Goal: Check status: Check status

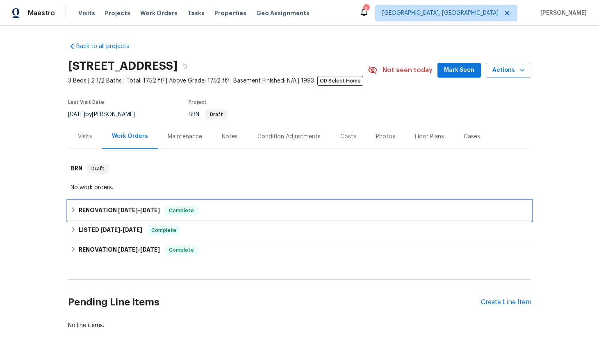
drag, startPoint x: 124, startPoint y: 210, endPoint x: 150, endPoint y: 202, distance: 26.6
click at [124, 210] on span "[DATE]" at bounding box center [128, 210] width 20 height 6
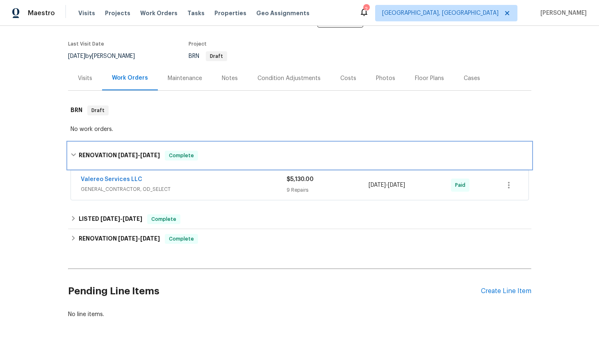
scroll to position [59, 0]
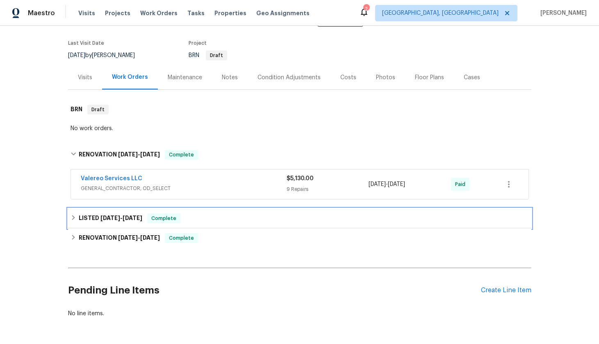
click at [121, 221] on h6 "LISTED [DATE] - [DATE]" at bounding box center [111, 218] width 64 height 10
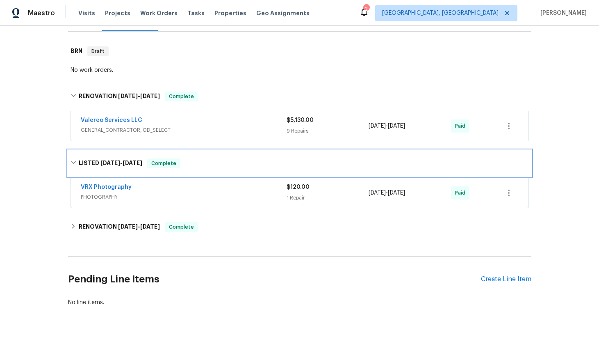
scroll to position [136, 0]
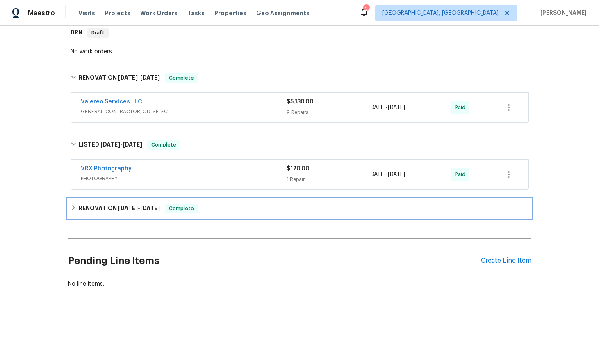
click at [135, 204] on h6 "RENOVATION [DATE] - [DATE]" at bounding box center [119, 208] width 81 height 10
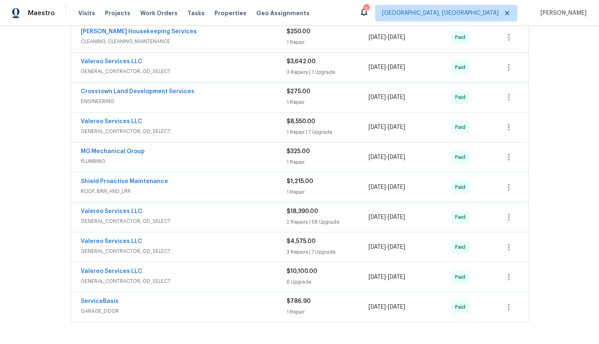
scroll to position [492, 0]
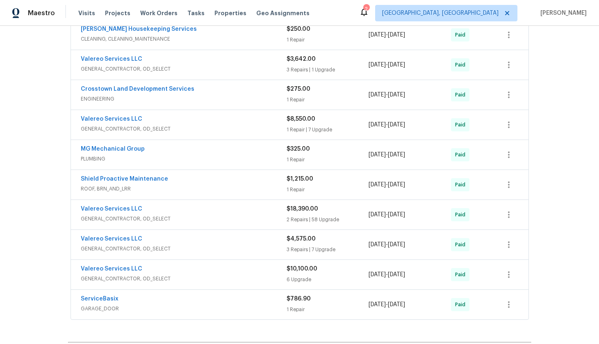
click at [175, 175] on div "Shield Proactive Maintenance" at bounding box center [184, 180] width 206 height 10
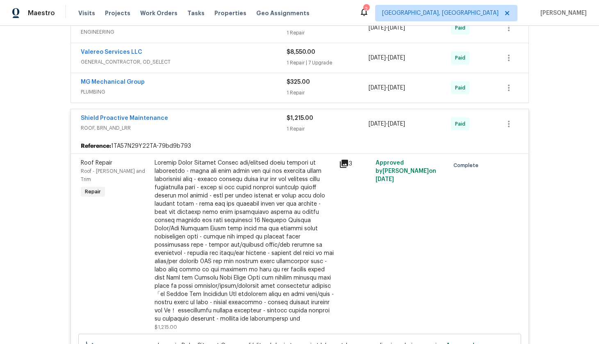
scroll to position [553, 0]
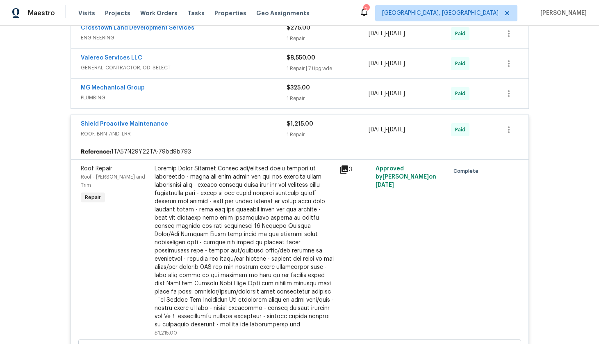
click at [121, 120] on span "Shield Proactive Maintenance" at bounding box center [124, 124] width 87 height 8
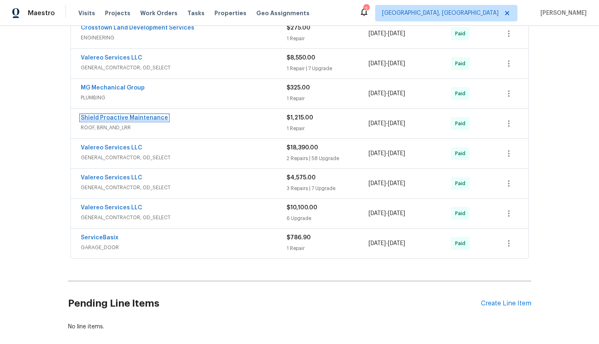
click at [121, 118] on link "Shield Proactive Maintenance" at bounding box center [124, 118] width 87 height 6
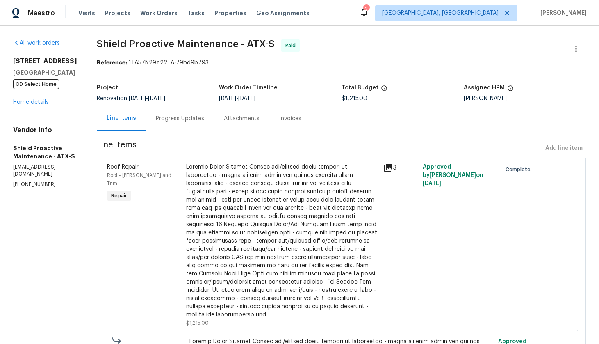
drag, startPoint x: 372, startPoint y: 172, endPoint x: 378, endPoint y: 169, distance: 6.4
click at [381, 172] on div "3" at bounding box center [400, 244] width 39 height 169
click at [384, 169] on icon at bounding box center [389, 168] width 10 height 10
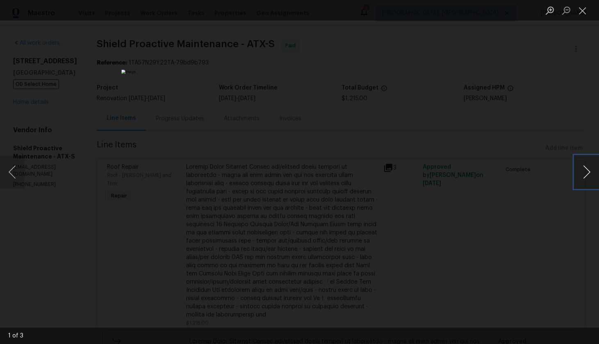
click at [587, 168] on button "Next image" at bounding box center [587, 171] width 25 height 33
click at [583, 172] on button "Next image" at bounding box center [587, 171] width 25 height 33
click at [586, 10] on button "Close lightbox" at bounding box center [583, 10] width 16 height 14
